Goal: Check status: Check status

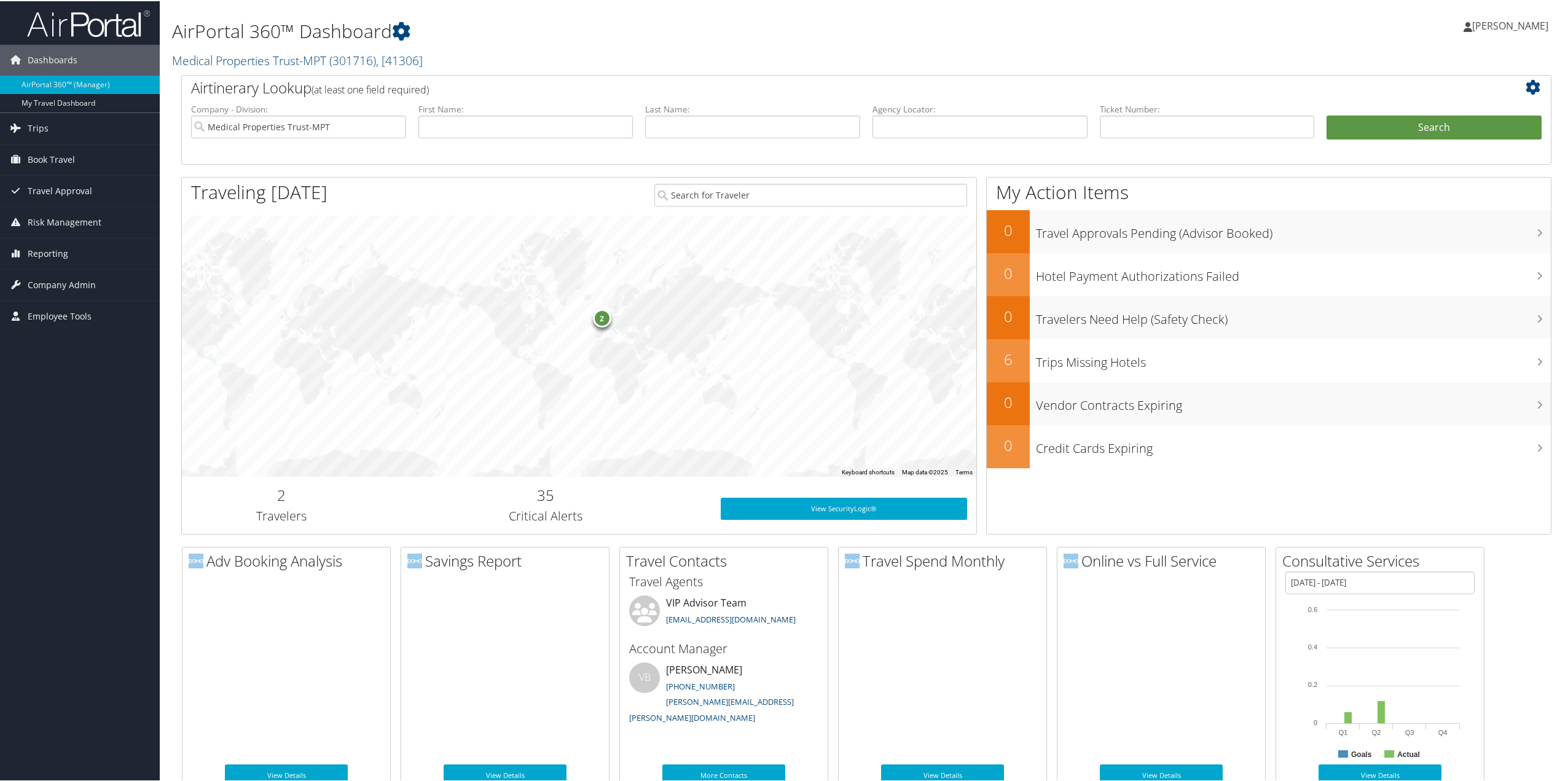
click at [38, 129] on span "Trips" at bounding box center [37, 126] width 21 height 31
click at [38, 169] on link "Current/Future Trips" at bounding box center [79, 170] width 159 height 18
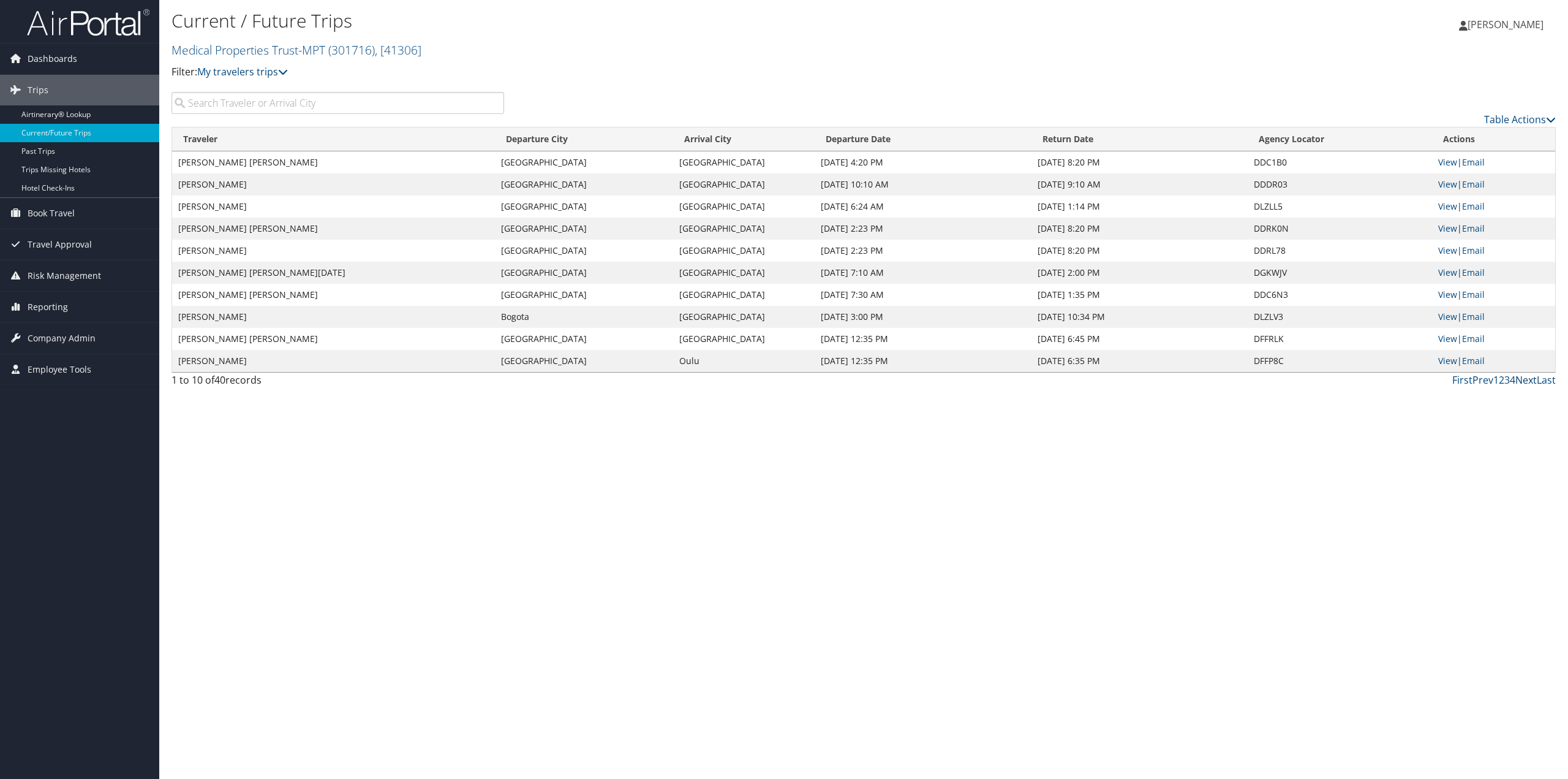
click at [1525, 377] on link "Next" at bounding box center [1526, 380] width 21 height 13
click at [1481, 383] on link "Prev" at bounding box center [1482, 380] width 21 height 13
